Goal: Information Seeking & Learning: Learn about a topic

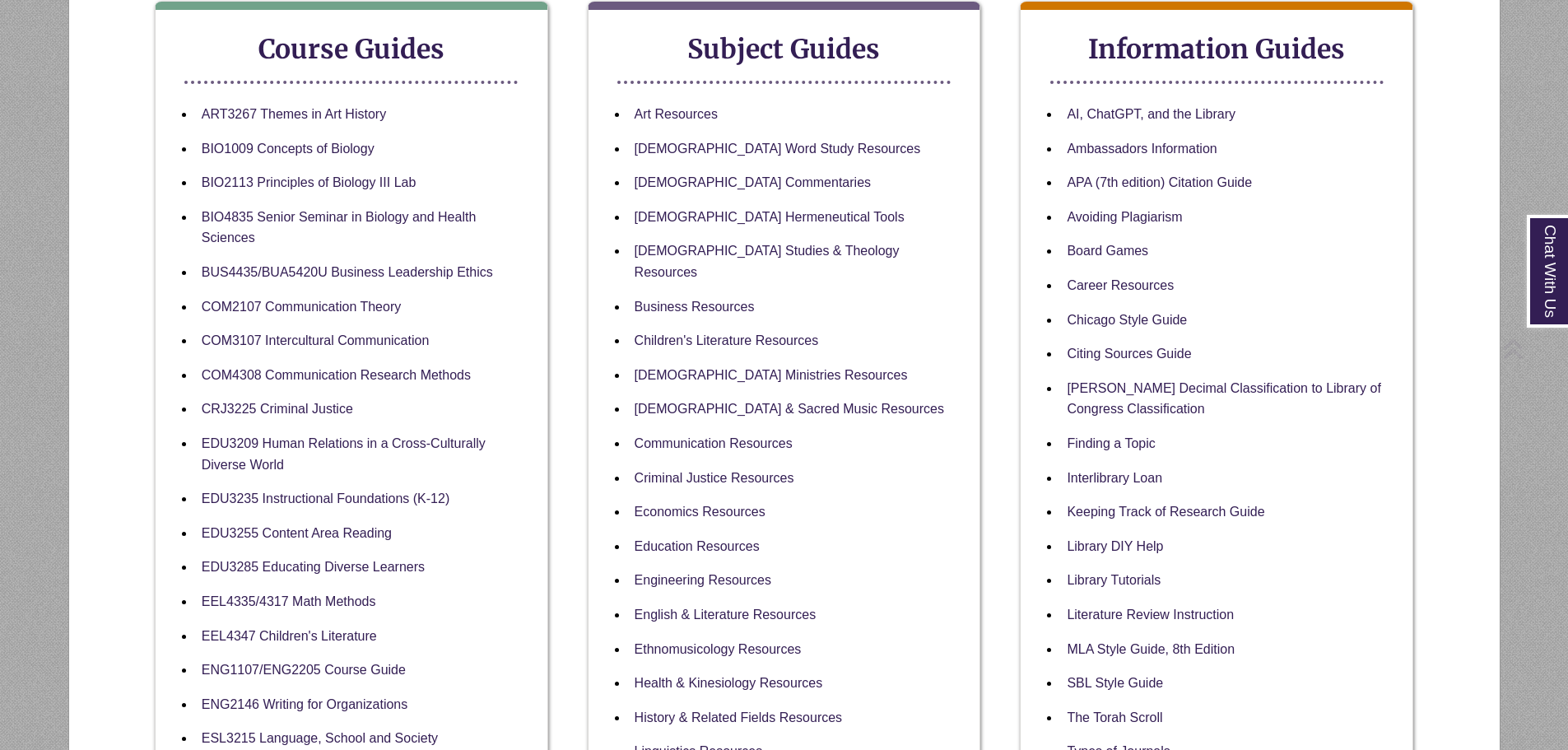
scroll to position [329, 0]
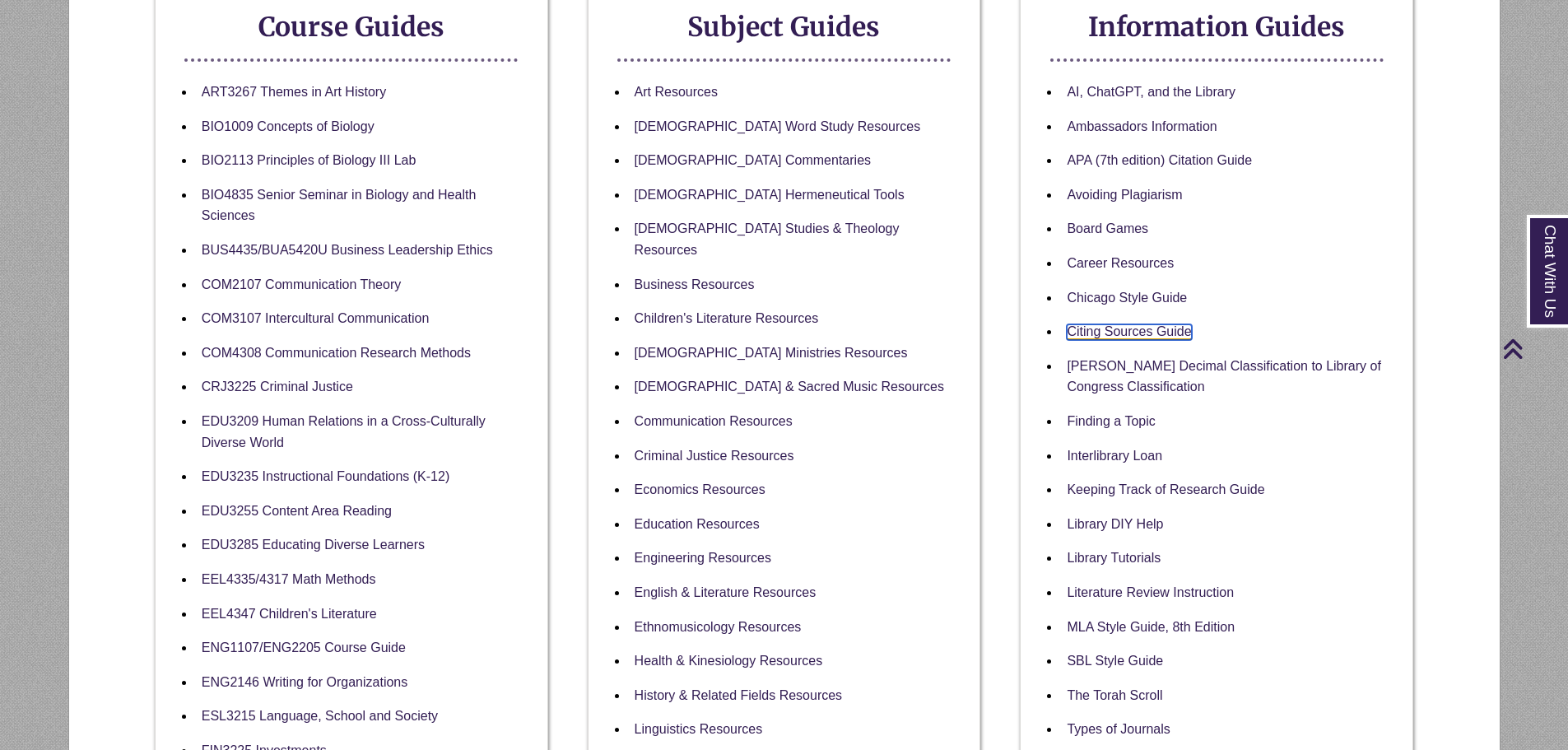
click at [1146, 325] on link "Citing Sources Guide" at bounding box center [1130, 332] width 124 height 16
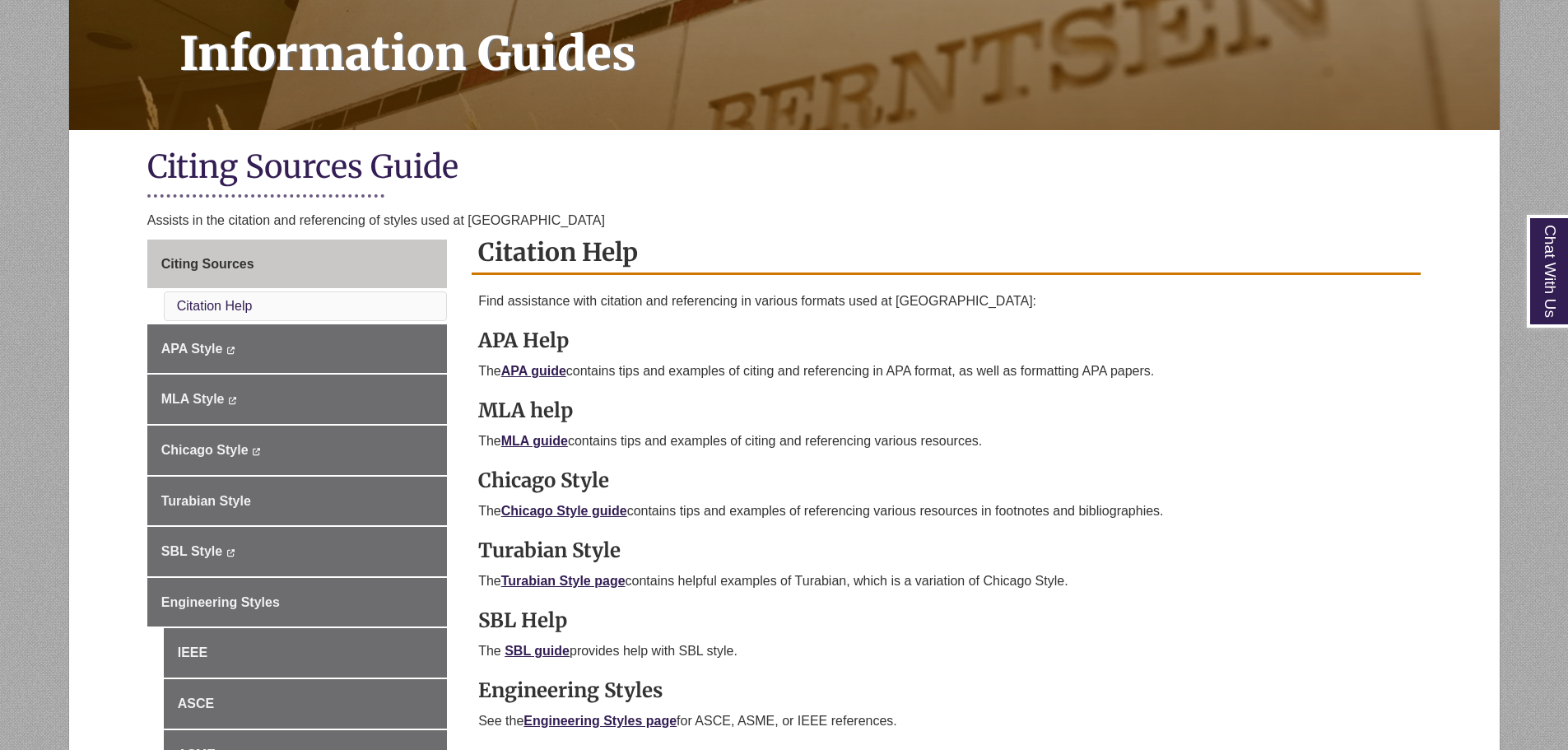
scroll to position [329, 0]
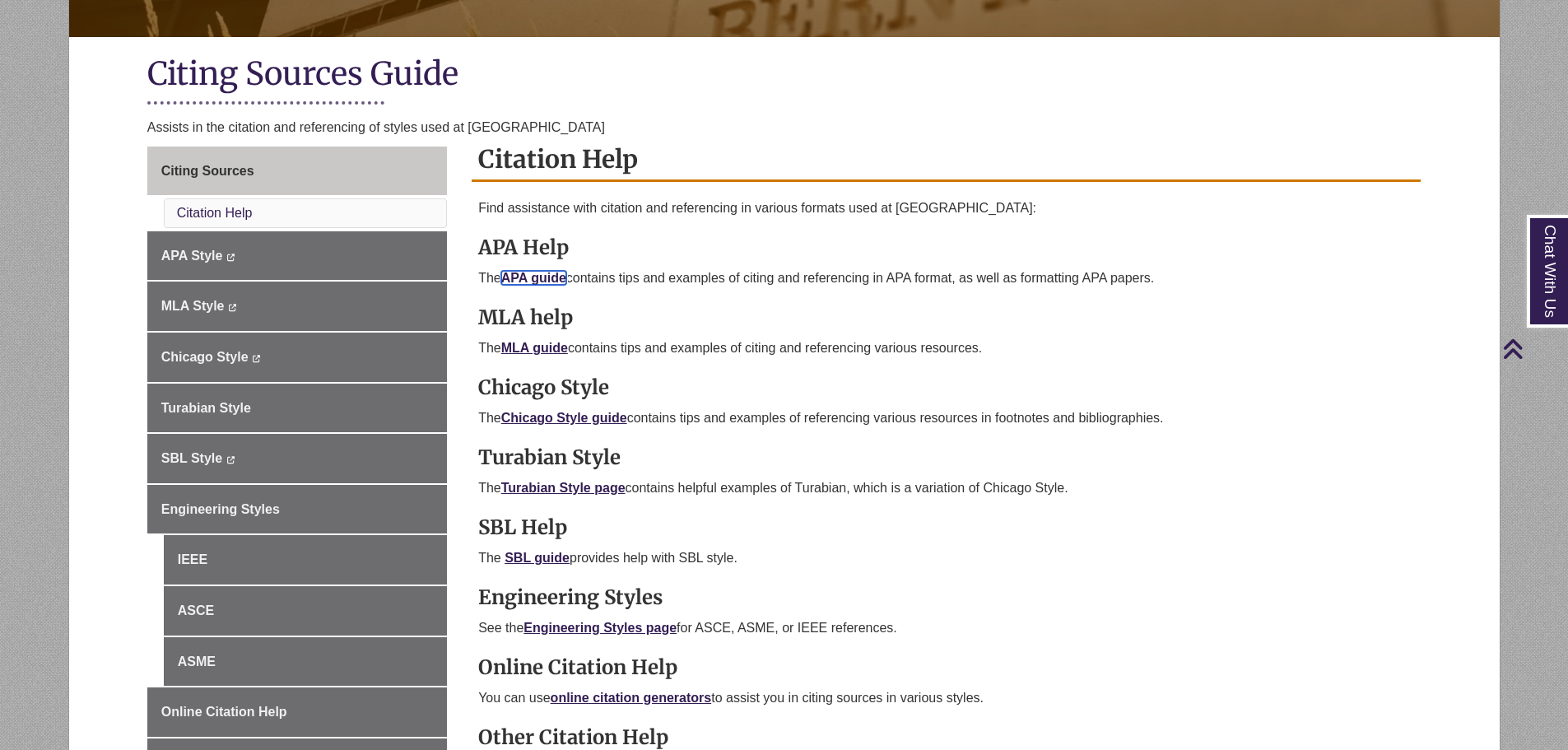
click at [520, 281] on link "APA guide" at bounding box center [534, 278] width 65 height 14
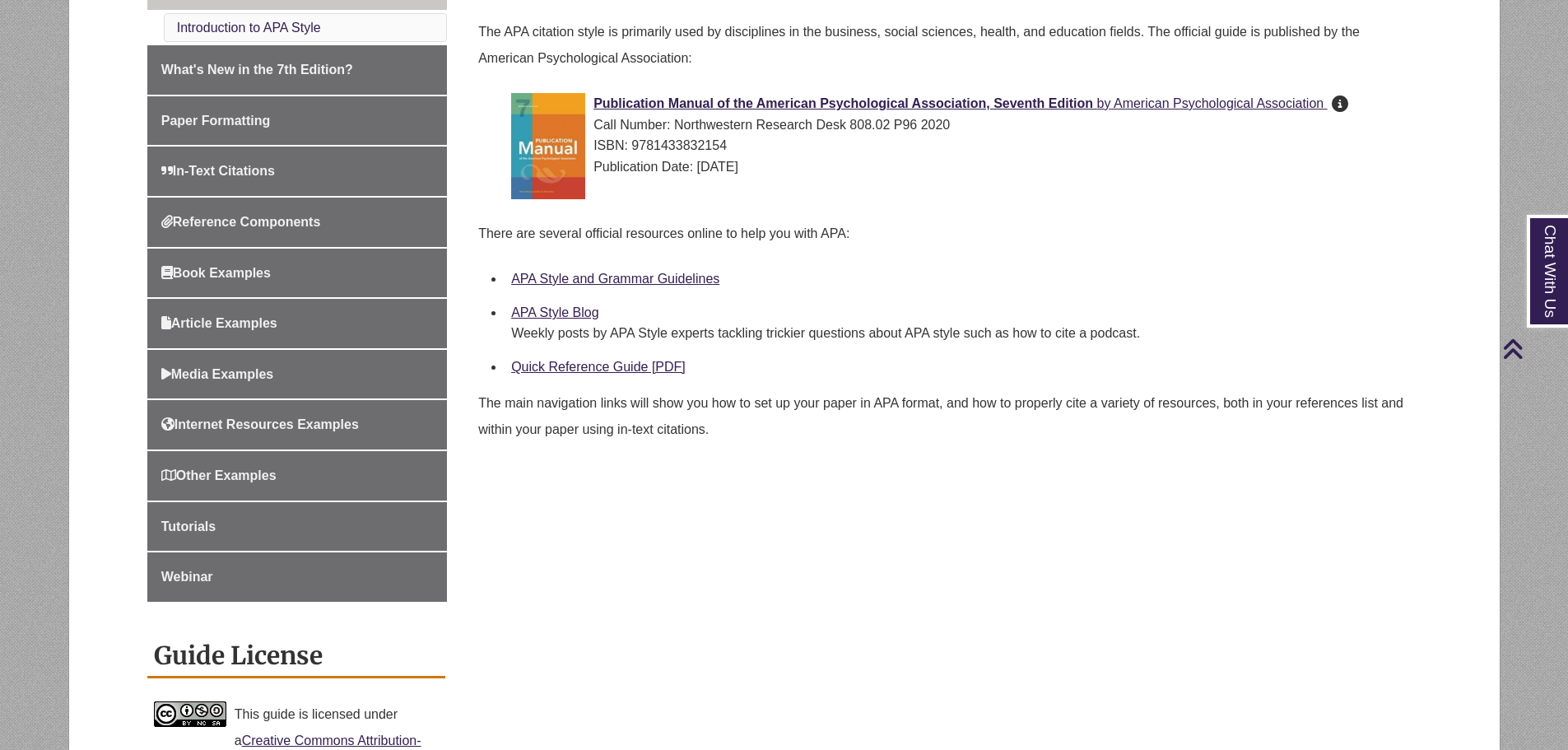
scroll to position [411, 0]
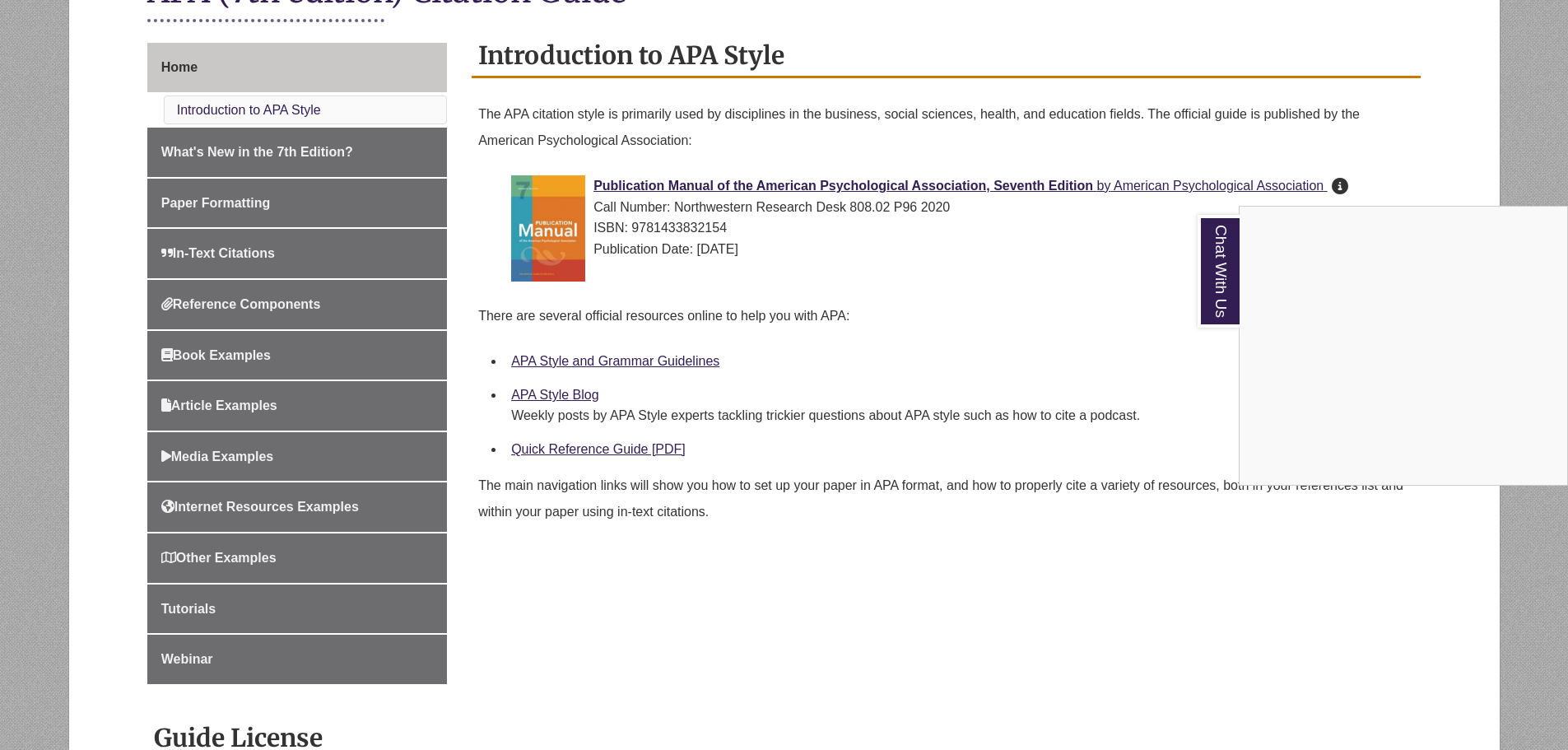
click at [636, 363] on div "Chat With Us" at bounding box center [784, 375] width 1568 height 750
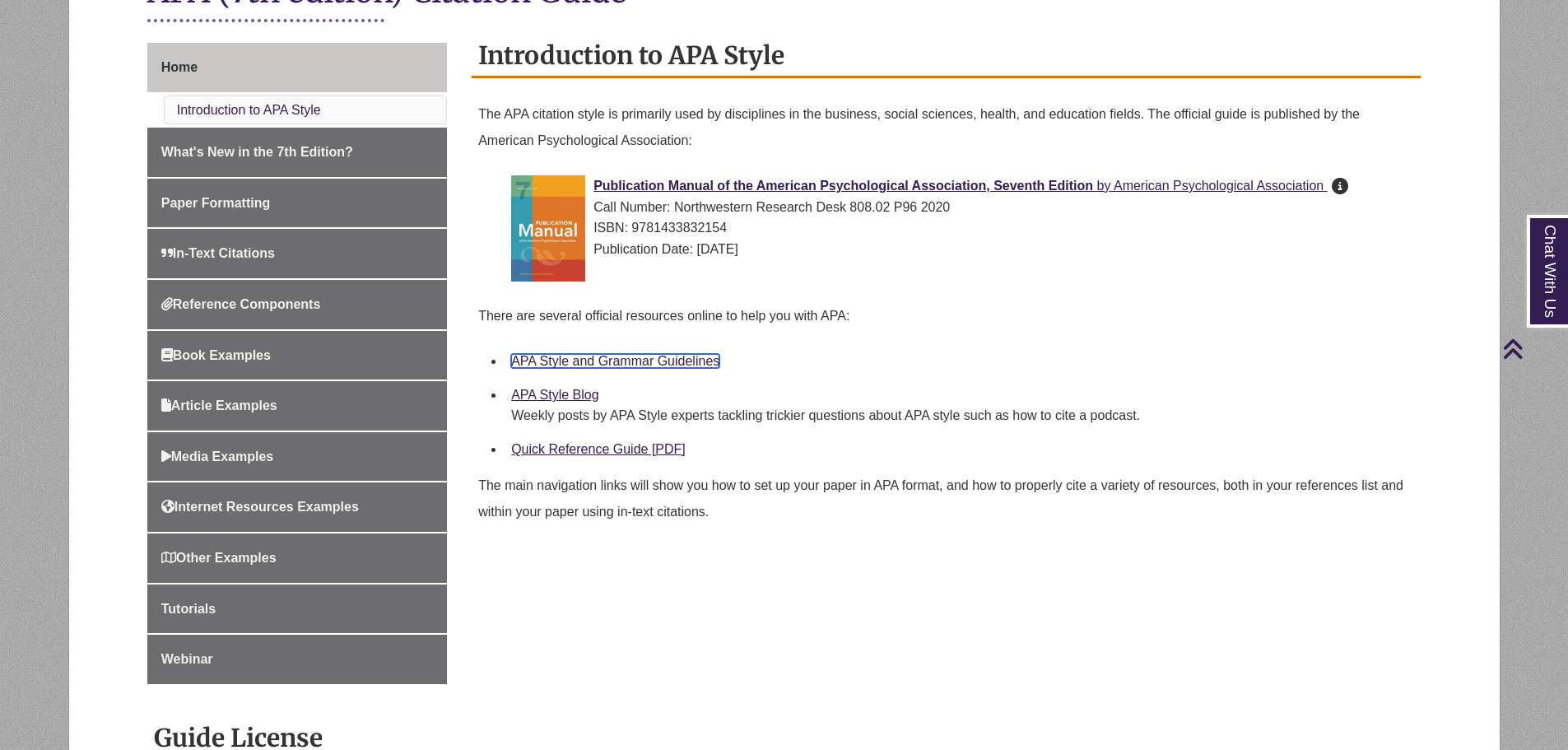
click at [636, 356] on link "APA Style and Grammar Guidelines" at bounding box center [615, 360] width 208 height 14
